Goal: Use online tool/utility: Utilize a website feature to perform a specific function

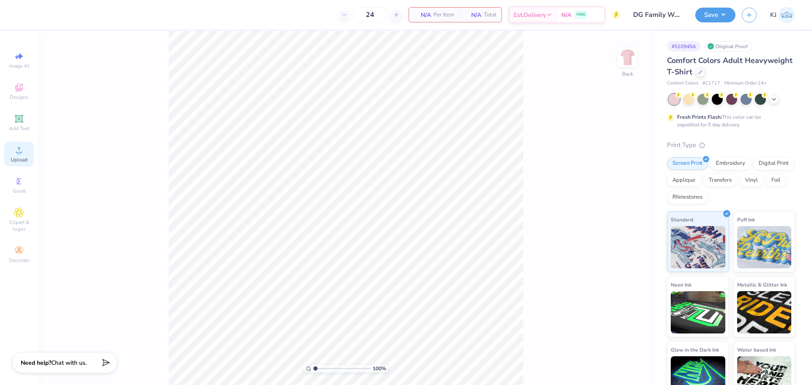
click at [18, 162] on span "Upload" at bounding box center [19, 159] width 17 height 7
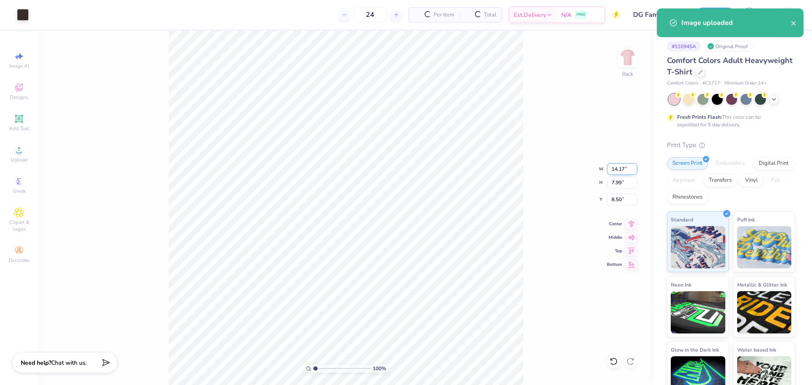
click at [611, 172] on input "14.17" at bounding box center [622, 169] width 30 height 12
type input "3.50"
type input "1.97"
click at [613, 201] on input "11.51" at bounding box center [622, 200] width 30 height 12
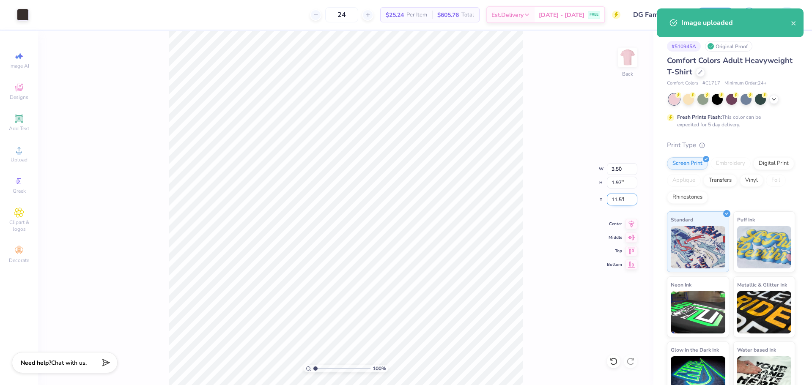
click at [613, 201] on input "11.51" at bounding box center [622, 200] width 30 height 12
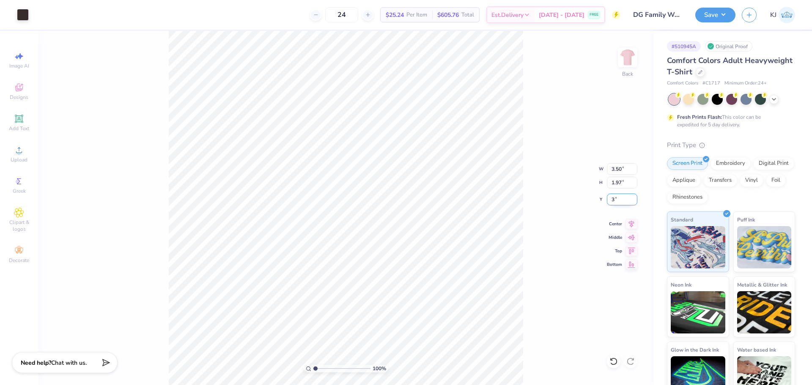
type input "3.00"
click at [620, 62] on img at bounding box center [627, 58] width 34 height 34
click at [18, 162] on div "Upload" at bounding box center [19, 154] width 30 height 25
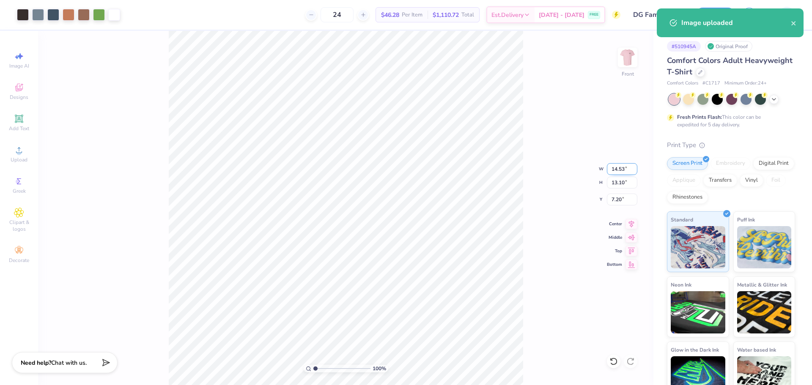
click at [620, 170] on input "14.53" at bounding box center [622, 169] width 30 height 12
click at [615, 199] on input "7.20" at bounding box center [622, 200] width 30 height 12
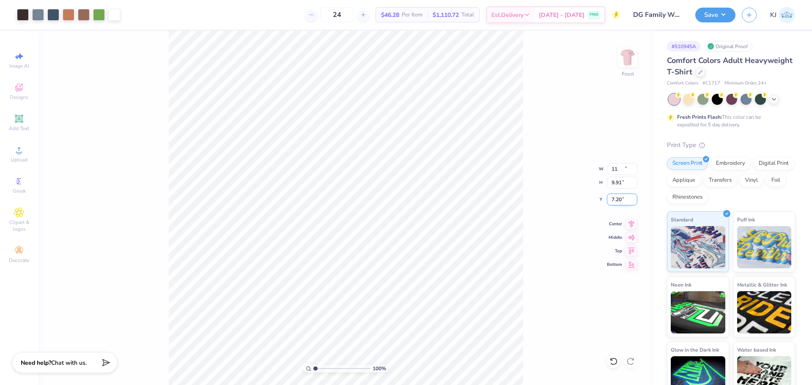
type input "11.00"
type input "9.91"
click at [615, 200] on input "8.79" at bounding box center [622, 200] width 30 height 12
type input "3.00"
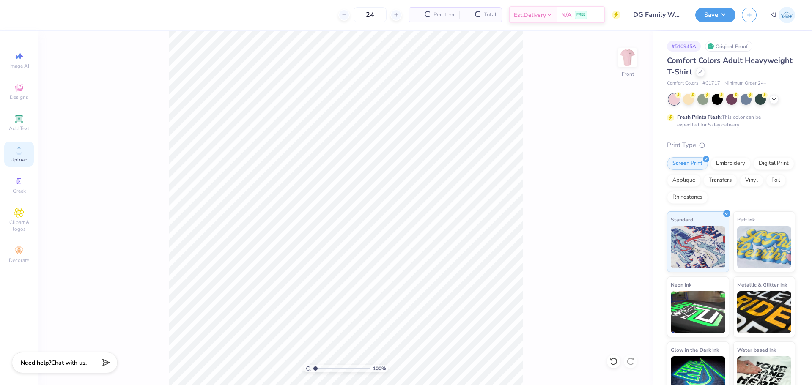
click at [22, 158] on span "Upload" at bounding box center [19, 159] width 17 height 7
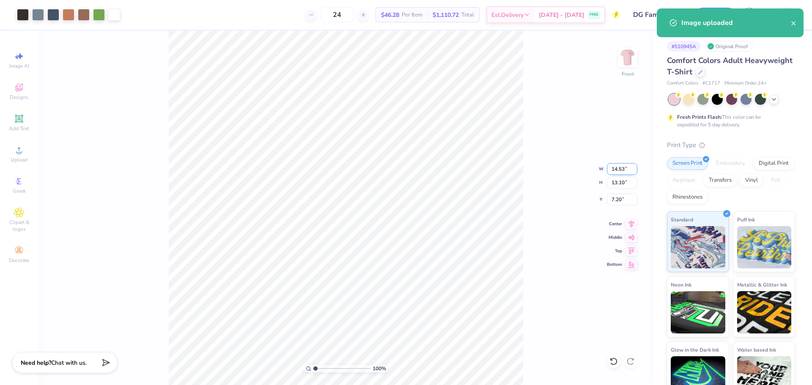
click at [613, 167] on input "14.53" at bounding box center [622, 169] width 30 height 12
click at [614, 201] on input "7.20" at bounding box center [622, 200] width 30 height 12
type input "11.00"
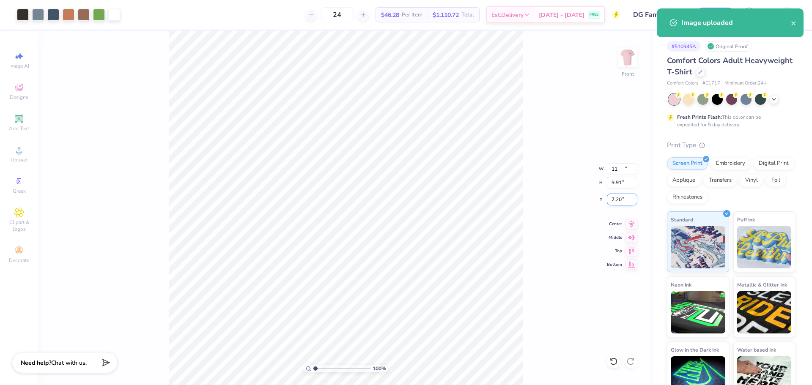
type input "9.91"
click at [612, 201] on input "8.79" at bounding box center [622, 200] width 30 height 12
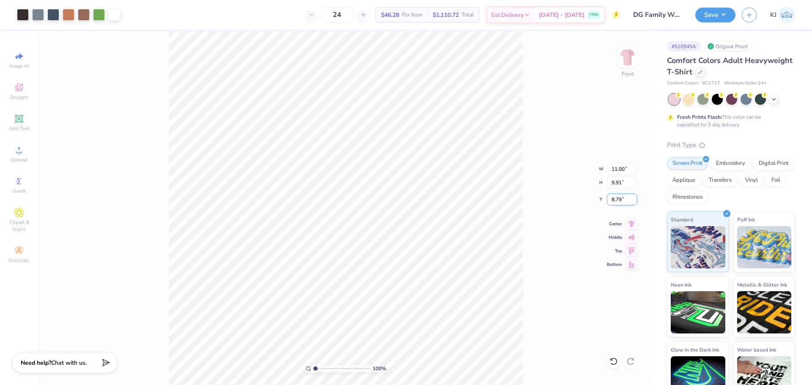
click at [612, 201] on input "8.79" at bounding box center [622, 200] width 30 height 12
type input "3.00"
click at [631, 58] on img at bounding box center [627, 58] width 34 height 34
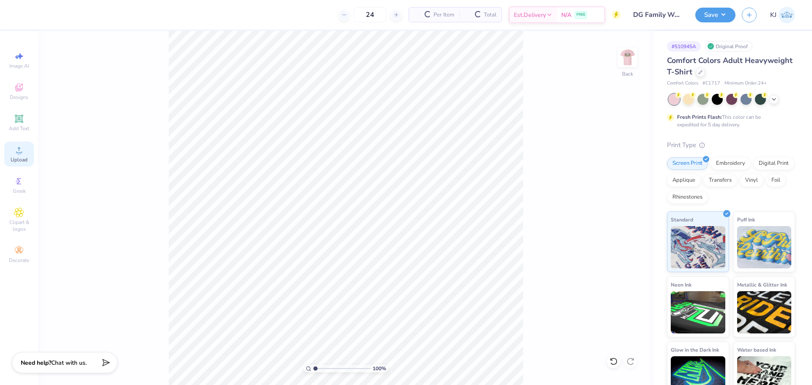
click at [13, 146] on div "Upload" at bounding box center [19, 154] width 30 height 25
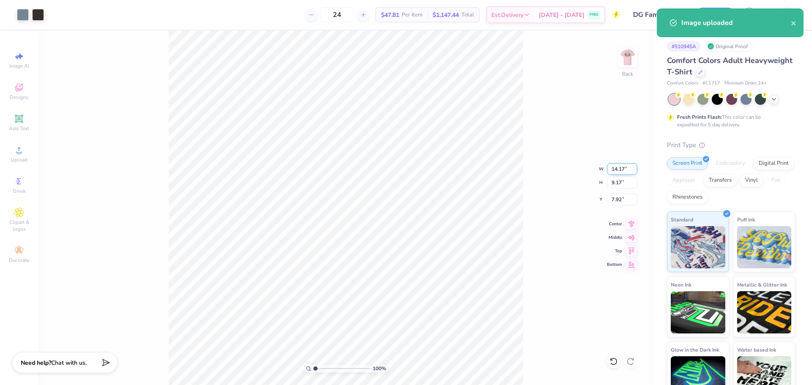
click at [617, 167] on input "14.17" at bounding box center [622, 169] width 30 height 12
type input "3.50"
type input "2.26"
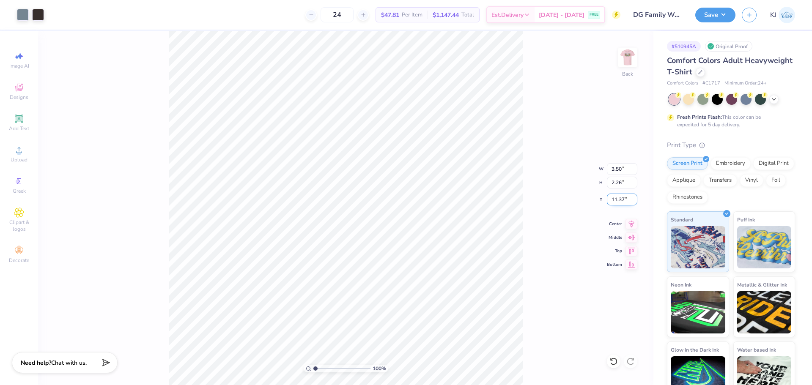
click at [613, 200] on input "11.37" at bounding box center [622, 200] width 30 height 12
type input "3.00"
click at [620, 57] on img at bounding box center [627, 58] width 34 height 34
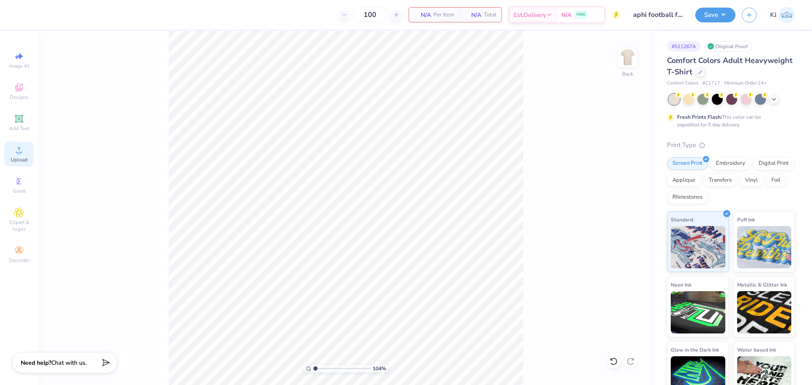
click at [27, 148] on div "Upload" at bounding box center [19, 154] width 30 height 25
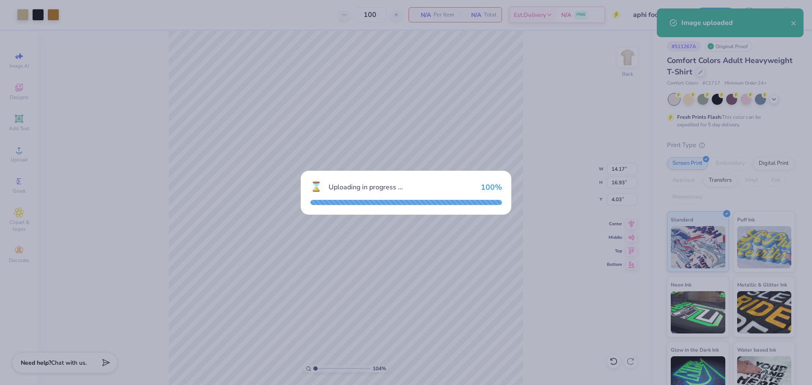
type input "1.03539647746693"
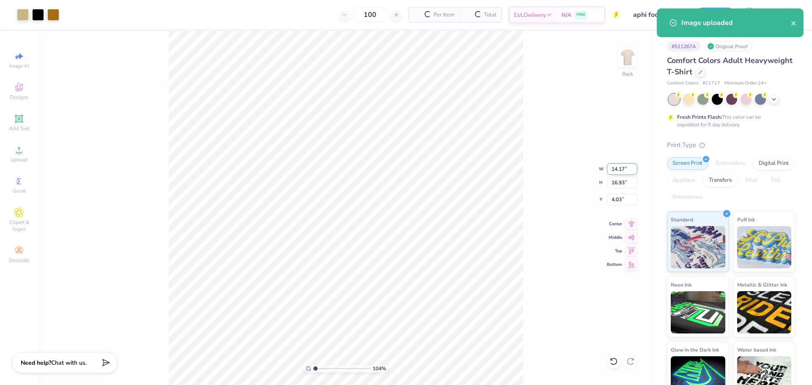
click at [616, 167] on input "14.17" at bounding box center [622, 169] width 30 height 12
type input "11"
click at [614, 201] on input "4.03" at bounding box center [622, 200] width 30 height 12
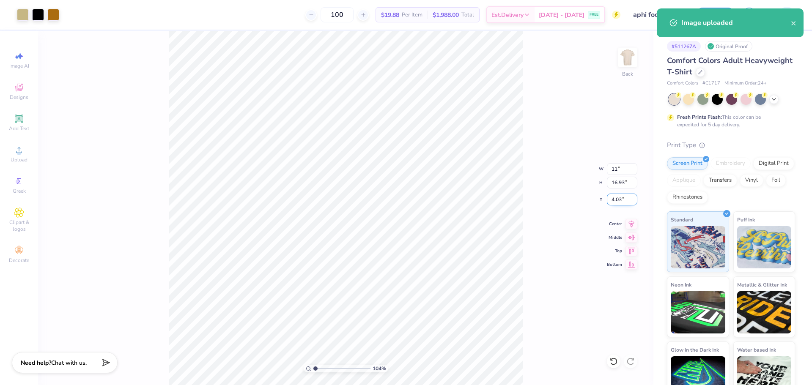
type input "1.03539647746693"
type input "11.00"
type input "13.14"
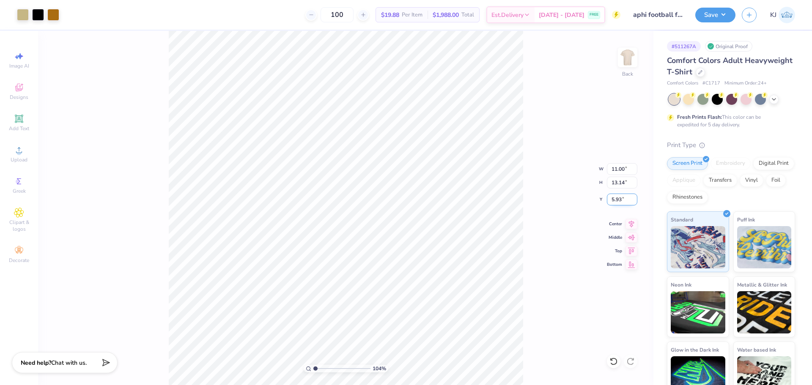
click at [615, 200] on input "5.93" at bounding box center [622, 200] width 30 height 12
type input "3"
type input "1.03539647746693"
type input "3.00"
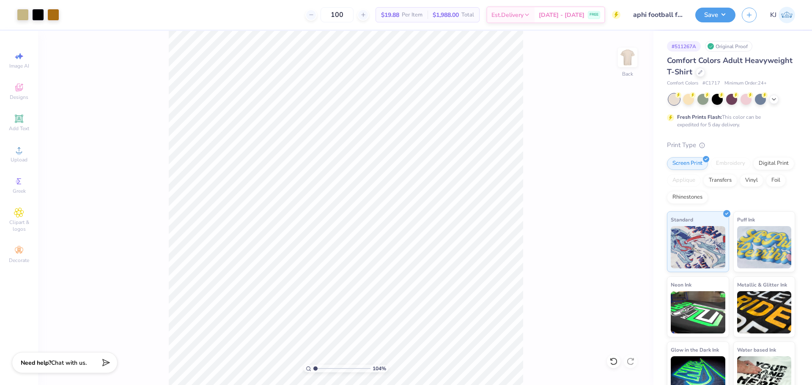
click at [127, 120] on div "104 % Back" at bounding box center [345, 208] width 615 height 354
click at [732, 14] on button "Save" at bounding box center [715, 13] width 40 height 15
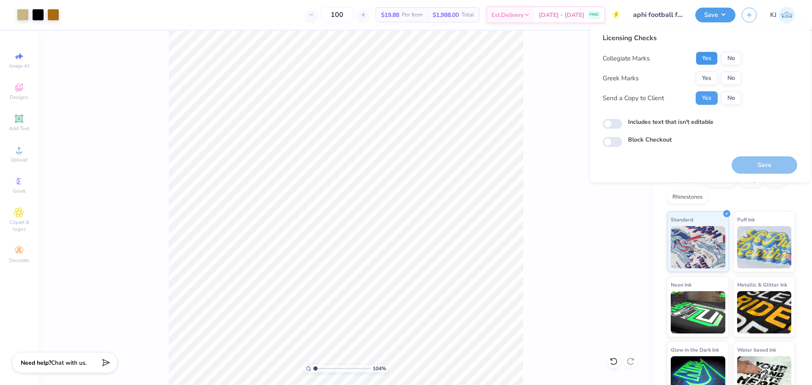
click at [708, 57] on button "Yes" at bounding box center [706, 59] width 22 height 14
click at [727, 78] on button "No" at bounding box center [731, 78] width 20 height 14
click at [740, 169] on button "Save" at bounding box center [764, 164] width 66 height 17
type input "1.03539647746693"
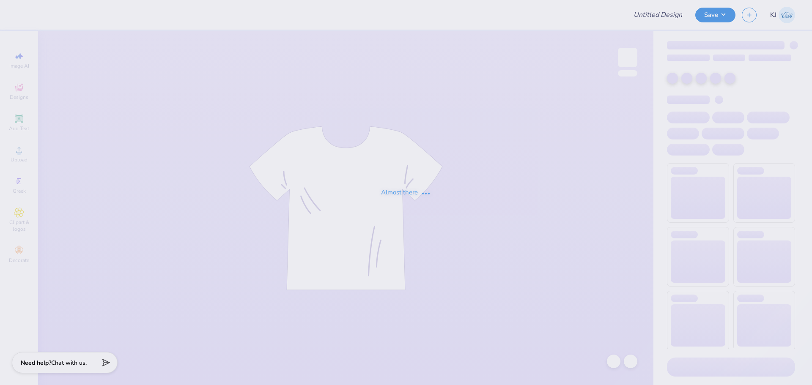
type input "Phi Sig Fall 2025 House Tours Tank Option 1"
